Goal: Check status: Check status

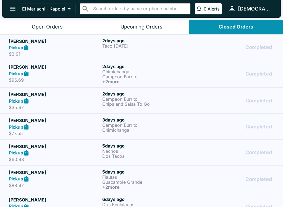
click at [95, 45] on div "Pickup" at bounding box center [54, 48] width 91 height 6
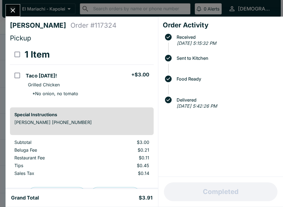
click at [12, 14] on button "Close" at bounding box center [13, 10] width 14 height 12
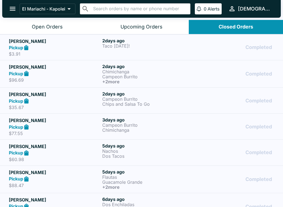
click at [37, 82] on p "$96.69" at bounding box center [54, 80] width 91 height 6
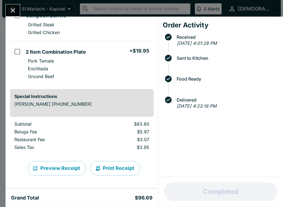
scroll to position [117, 0]
click at [15, 12] on icon "Close" at bounding box center [13, 10] width 4 height 4
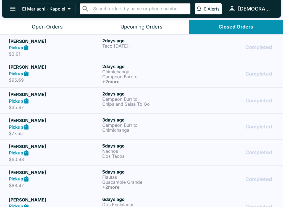
click at [31, 105] on p "$35.67" at bounding box center [54, 108] width 91 height 6
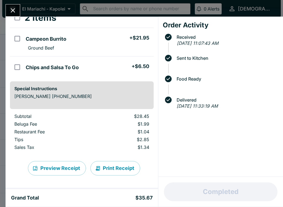
scroll to position [37, 0]
click at [12, 11] on icon "Close" at bounding box center [13, 10] width 4 height 4
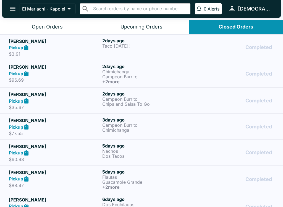
scroll to position [30, 0]
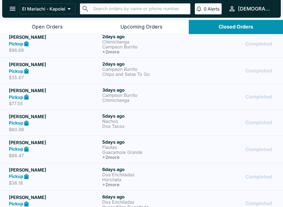
click at [24, 116] on h5 "[PERSON_NAME]" at bounding box center [54, 116] width 91 height 7
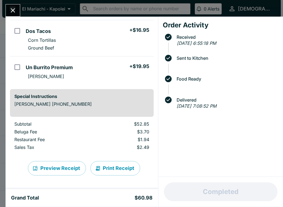
scroll to position [73, 0]
click at [17, 11] on button "Close" at bounding box center [13, 10] width 14 height 12
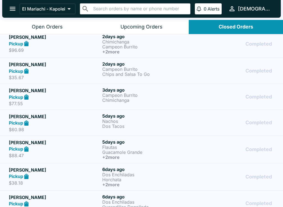
click at [28, 96] on icon at bounding box center [26, 96] width 4 height 5
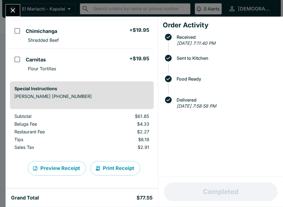
scroll to position [83, 0]
click at [14, 10] on icon "Close" at bounding box center [13, 10] width 4 height 4
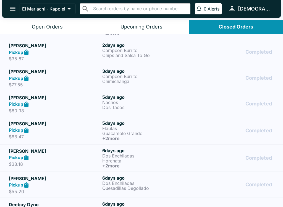
scroll to position [49, 0]
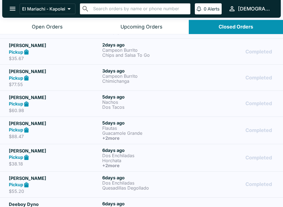
click at [32, 29] on div "Open Orders" at bounding box center [47, 27] width 31 height 6
